Goal: Task Accomplishment & Management: Manage account settings

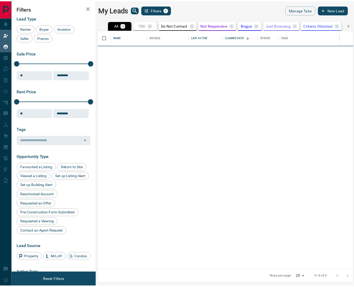
scroll to position [236, 255]
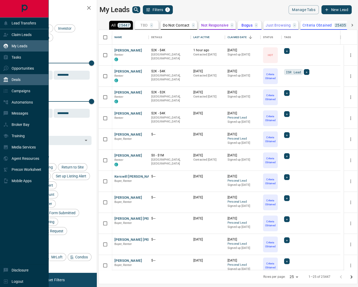
click at [20, 79] on p "Deals" at bounding box center [16, 80] width 9 height 4
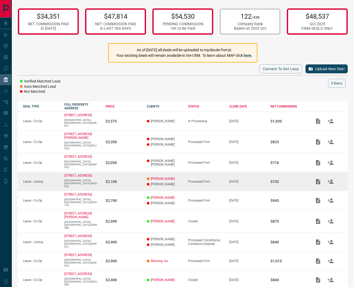
click at [126, 172] on td "$2,100" at bounding box center [120, 181] width 41 height 19
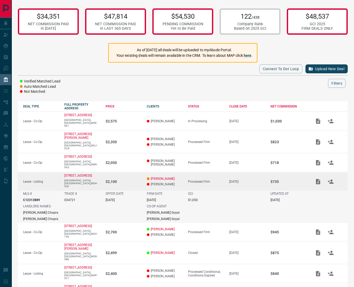
click at [136, 172] on td "$2,100" at bounding box center [120, 181] width 41 height 19
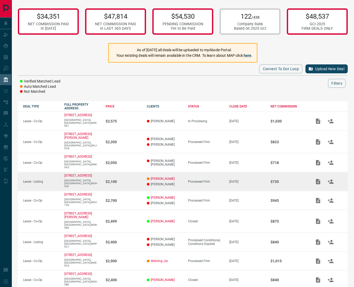
click at [134, 179] on p "$2,100" at bounding box center [124, 181] width 36 height 4
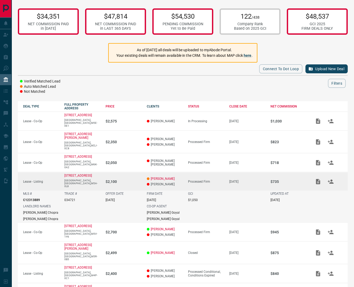
click at [128, 172] on td "$2,100" at bounding box center [120, 181] width 41 height 19
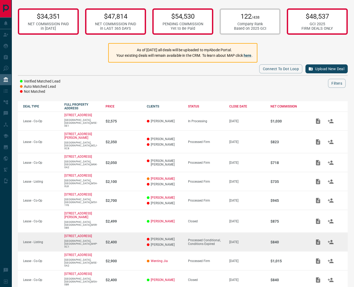
click at [178, 237] on p "Manuel Theodore Gomes" at bounding box center [165, 239] width 36 height 4
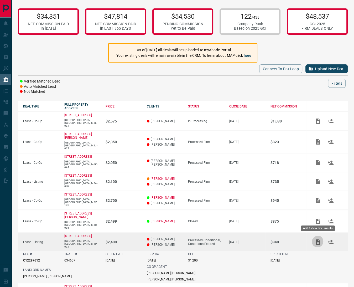
click at [317, 239] on icon "Add / View Documents" at bounding box center [318, 241] width 4 height 5
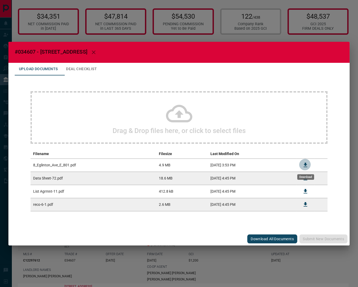
click at [305, 164] on icon "Download" at bounding box center [305, 165] width 4 height 4
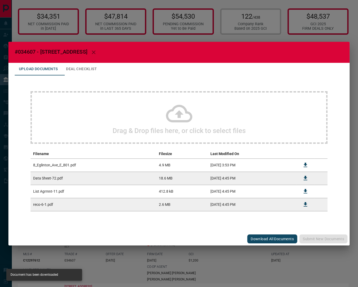
click at [246, 38] on div "#034607 - 8 Eglinton Avenue East,801 Upload Documents Deal Checklist Drag & Dro…" at bounding box center [179, 143] width 358 height 287
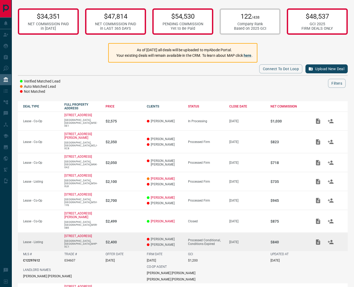
click at [224, 233] on td "Processed Conditional, Conditions Expired" at bounding box center [203, 242] width 41 height 19
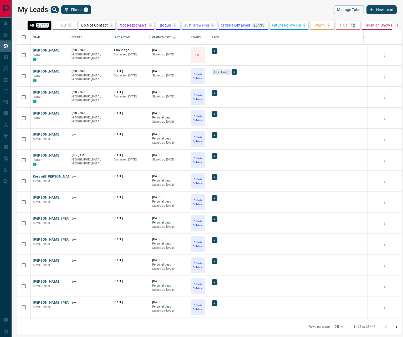
scroll to position [4, 4]
